Goal: Task Accomplishment & Management: Manage account settings

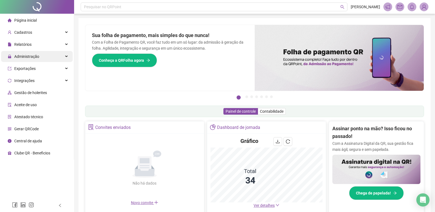
click at [39, 58] on div "Administração" at bounding box center [37, 56] width 72 height 11
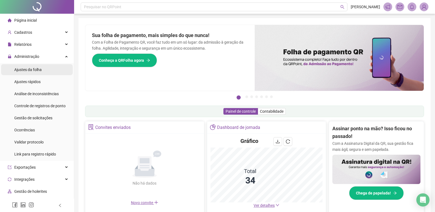
click at [36, 71] on span "Ajustes da folha" at bounding box center [27, 69] width 27 height 4
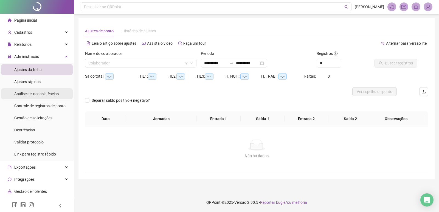
type input "**********"
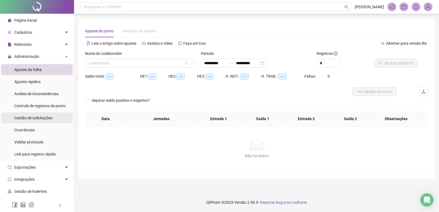
click at [38, 117] on span "Gestão de solicitações" at bounding box center [33, 118] width 38 height 4
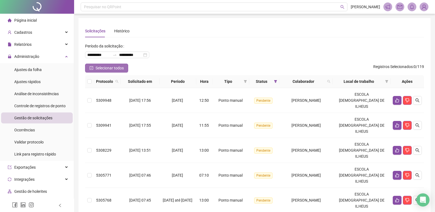
click at [99, 69] on span "Selecionar todos" at bounding box center [109, 68] width 28 height 6
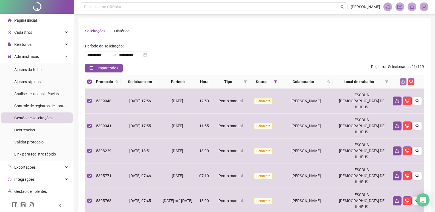
click at [404, 83] on icon "like" at bounding box center [403, 82] width 4 height 4
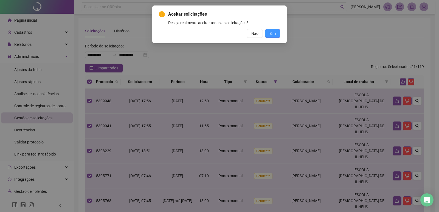
click at [269, 34] on button "Sim" at bounding box center [272, 33] width 15 height 9
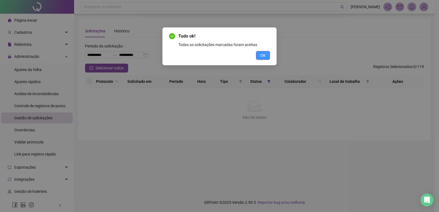
click at [264, 55] on span "OK" at bounding box center [262, 55] width 5 height 6
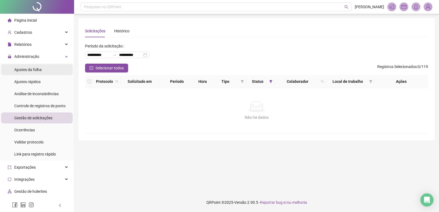
click at [47, 71] on li "Ajustes da folha" at bounding box center [37, 69] width 72 height 11
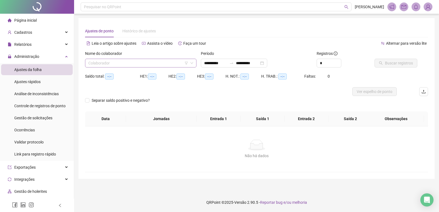
click at [166, 64] on input "search" at bounding box center [138, 63] width 100 height 8
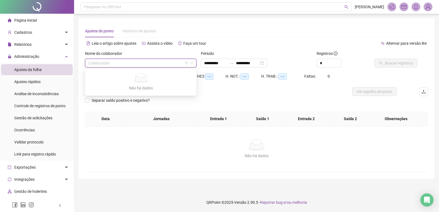
click at [128, 62] on input "search" at bounding box center [138, 63] width 100 height 8
type input "**********"
type input "********"
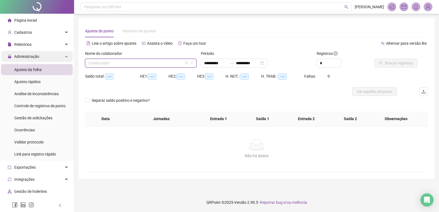
click at [38, 56] on span "Administração" at bounding box center [26, 56] width 25 height 4
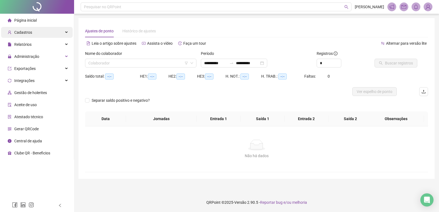
click at [45, 31] on div "Cadastros" at bounding box center [37, 32] width 72 height 11
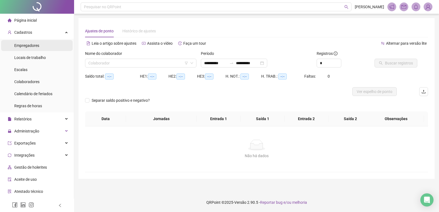
click at [44, 43] on li "Empregadores" at bounding box center [37, 45] width 72 height 11
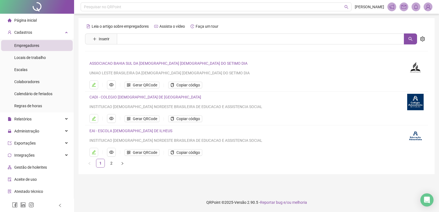
click at [108, 131] on link "EAI - ESCOLA [DEMOGRAPHIC_DATA] DE ILHEUS" at bounding box center [130, 131] width 83 height 4
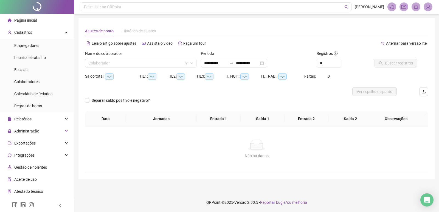
type input "**********"
click at [36, 34] on div "Cadastros" at bounding box center [37, 32] width 72 height 11
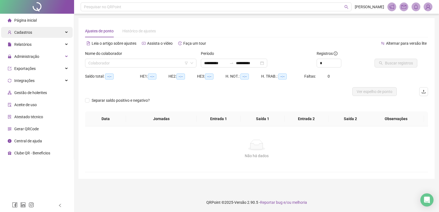
click at [36, 34] on div "Cadastros" at bounding box center [37, 32] width 72 height 11
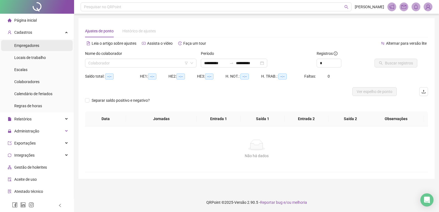
click at [37, 46] on span "Empregadores" at bounding box center [26, 45] width 25 height 4
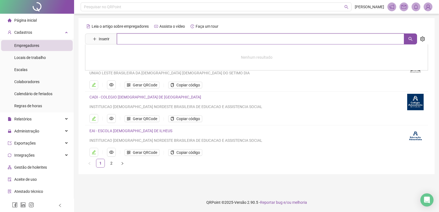
click at [146, 39] on input "text" at bounding box center [260, 38] width 287 height 11
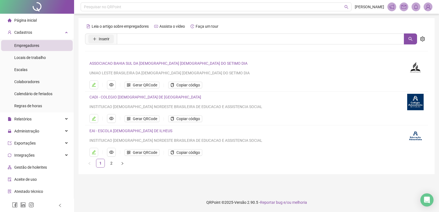
click at [94, 38] on icon "plus" at bounding box center [95, 39] width 4 height 4
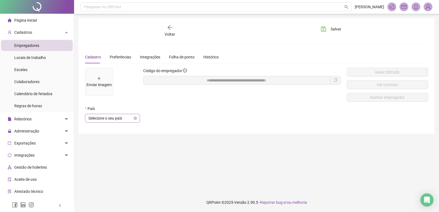
click at [121, 117] on span "Selecione o seu país" at bounding box center [112, 118] width 48 height 8
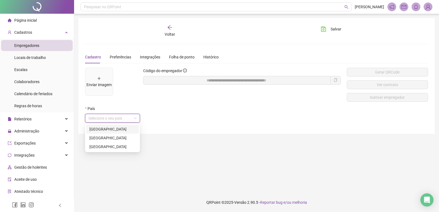
click at [121, 125] on div "[GEOGRAPHIC_DATA]" at bounding box center [112, 129] width 53 height 9
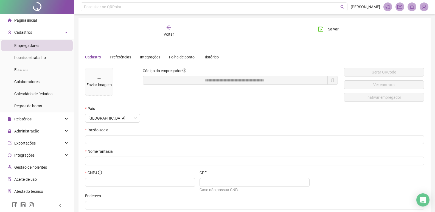
click at [255, 84] on span at bounding box center [235, 80] width 185 height 9
click at [120, 54] on div "Preferências" at bounding box center [120, 57] width 21 height 6
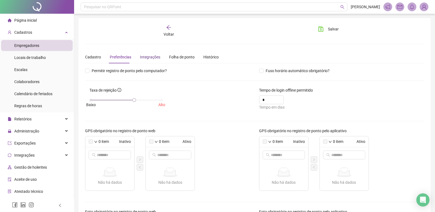
click at [146, 56] on div "Integrações" at bounding box center [150, 57] width 20 height 6
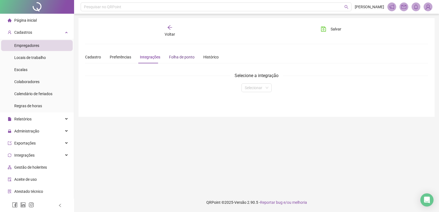
click at [171, 57] on div "Folha de ponto" at bounding box center [182, 57] width 26 height 6
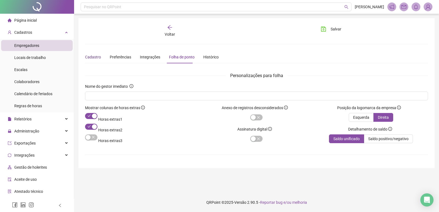
click at [89, 57] on div "Cadastro" at bounding box center [93, 57] width 16 height 6
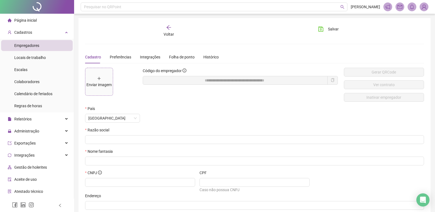
click at [102, 82] on div "Enviar imagem" at bounding box center [98, 85] width 25 height 6
click at [133, 139] on input "text" at bounding box center [253, 140] width 331 height 6
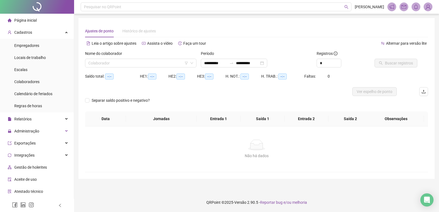
type input "**********"
click at [45, 83] on li "Colaboradores" at bounding box center [37, 81] width 72 height 11
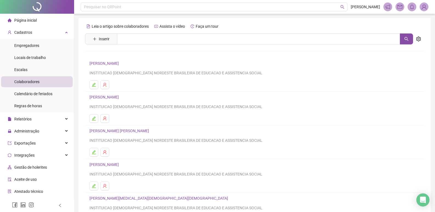
click at [99, 44] on span "Inserir" at bounding box center [101, 38] width 32 height 11
click at [99, 41] on span "Inserir" at bounding box center [104, 39] width 11 height 6
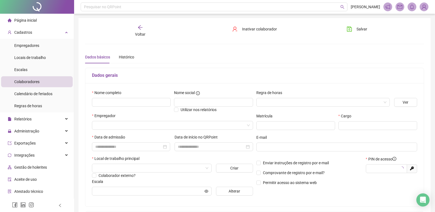
type input "*****"
click at [133, 104] on input "text" at bounding box center [131, 102] width 79 height 9
click at [227, 190] on button "Alterar" at bounding box center [234, 191] width 37 height 9
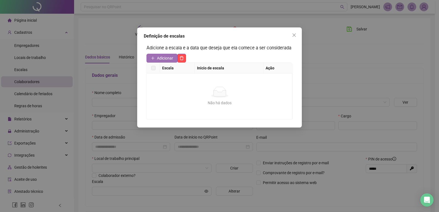
click at [164, 57] on span "Adicionar" at bounding box center [165, 58] width 16 height 6
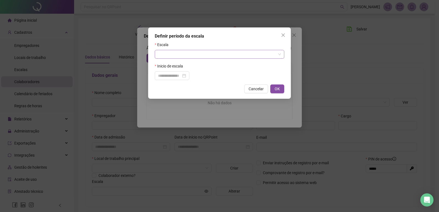
click at [172, 53] on input "search" at bounding box center [217, 54] width 118 height 8
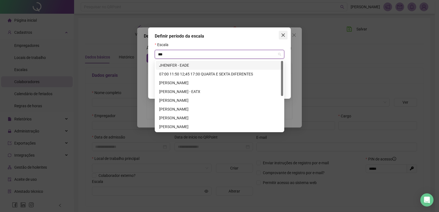
type input "***"
click at [282, 35] on icon "close" at bounding box center [282, 34] width 3 height 3
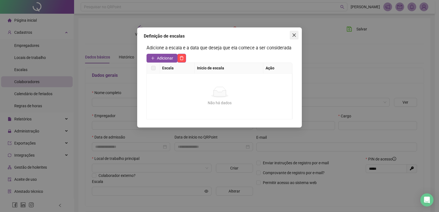
click at [295, 33] on icon "close" at bounding box center [294, 35] width 4 height 4
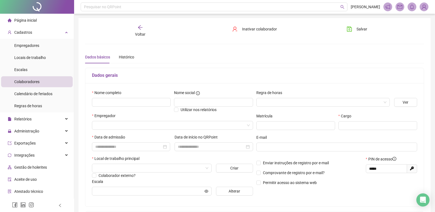
click at [118, 57] on div "Dados básicos Histórico" at bounding box center [109, 57] width 49 height 13
click at [123, 59] on div "Histórico" at bounding box center [126, 57] width 15 height 6
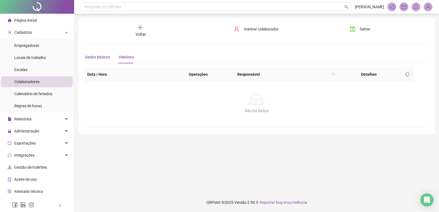
click at [103, 59] on div "Dados básicos" at bounding box center [97, 57] width 25 height 6
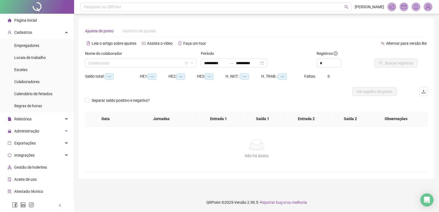
type input "**********"
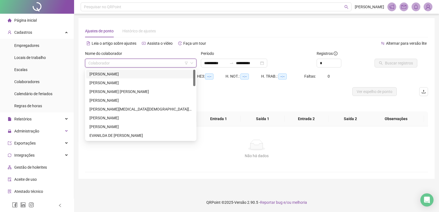
click at [105, 64] on input "search" at bounding box center [138, 63] width 100 height 8
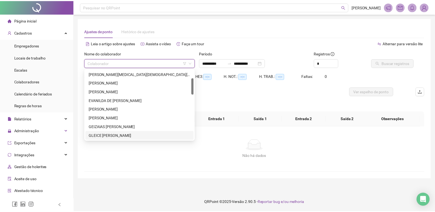
scroll to position [44, 0]
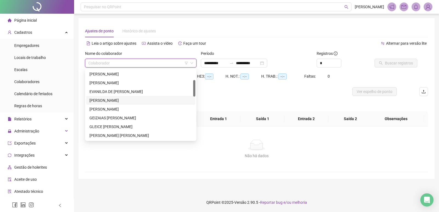
click at [165, 103] on div "[PERSON_NAME]" at bounding box center [140, 100] width 103 height 6
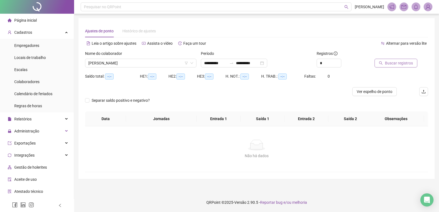
click at [411, 64] on span "Buscar registros" at bounding box center [399, 63] width 28 height 6
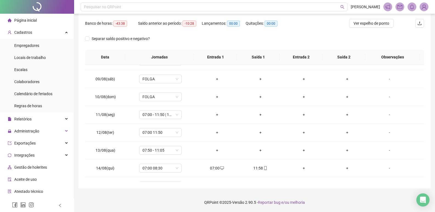
scroll to position [82, 0]
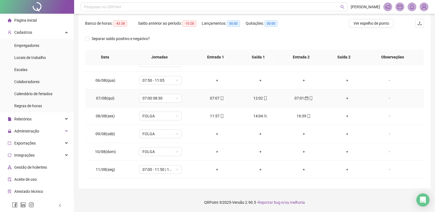
click at [305, 98] on icon "calendar" at bounding box center [307, 98] width 4 height 4
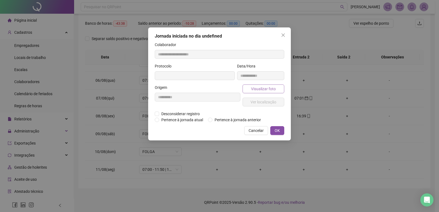
click at [270, 89] on span "Visualizar foto" at bounding box center [263, 89] width 25 height 6
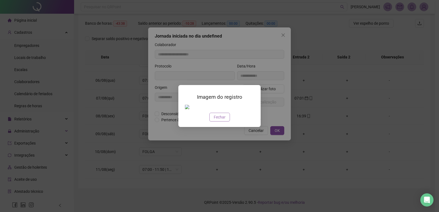
type input "**********"
click at [219, 118] on span "Fechar" at bounding box center [220, 117] width 12 height 6
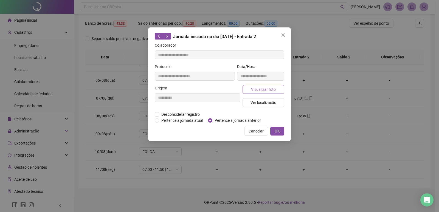
click at [264, 91] on span "Visualizar foto" at bounding box center [263, 89] width 25 height 6
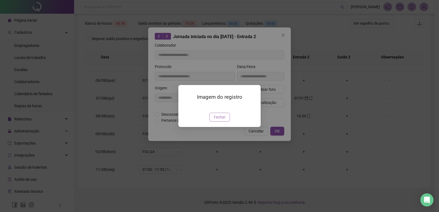
click at [218, 122] on button "Fechar" at bounding box center [219, 117] width 21 height 9
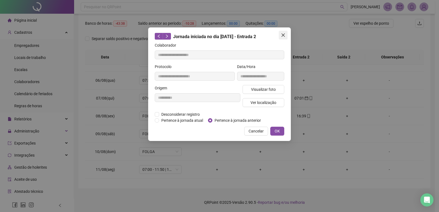
click at [282, 36] on icon "close" at bounding box center [282, 34] width 3 height 3
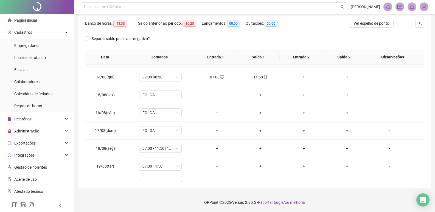
scroll to position [240, 0]
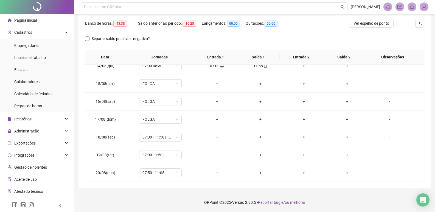
click at [91, 36] on span "Separar saldo positivo e negativo?" at bounding box center [120, 39] width 63 height 6
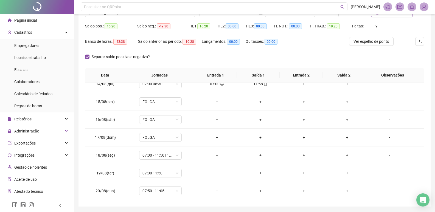
scroll to position [13, 0]
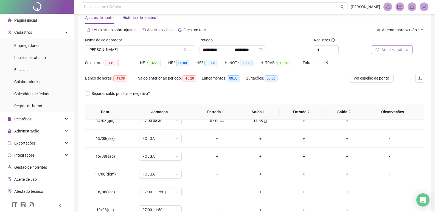
click at [141, 17] on span "Histórico de ajustes" at bounding box center [138, 17] width 33 height 4
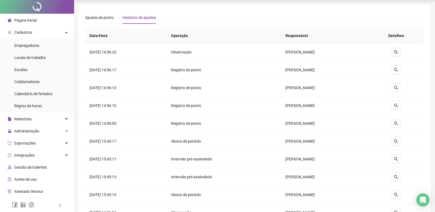
scroll to position [0, 0]
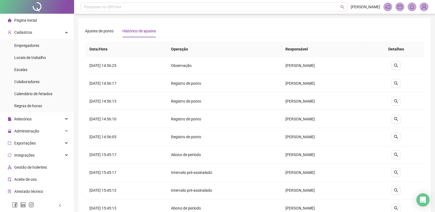
click at [11, 18] on div "Página inicial" at bounding box center [22, 20] width 29 height 11
